Goal: Task Accomplishment & Management: Manage account settings

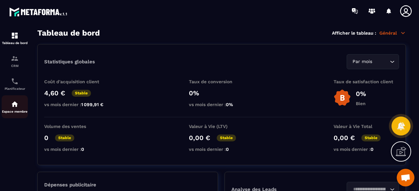
click at [21, 107] on div "Espace membre" at bounding box center [15, 106] width 26 height 13
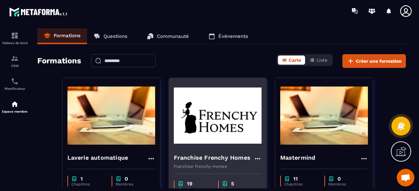
click at [224, 123] on img at bounding box center [218, 115] width 88 height 65
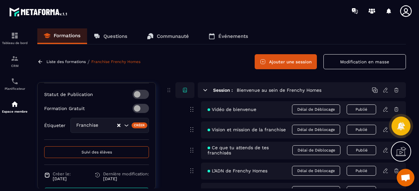
scroll to position [158, 0]
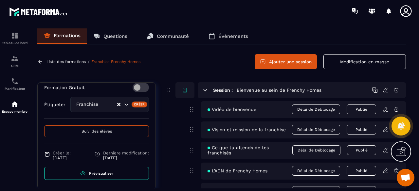
click at [116, 128] on button "Suivi des élèves" at bounding box center [96, 132] width 105 height 12
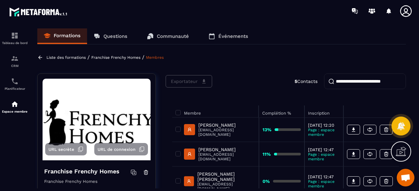
click at [344, 84] on input "search" at bounding box center [365, 82] width 82 height 16
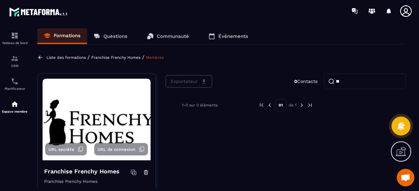
type input "*"
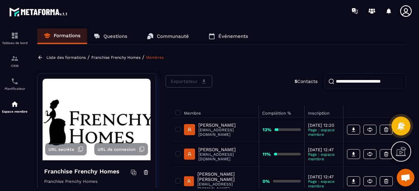
type input "*"
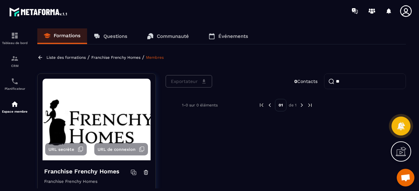
type input "*"
